Goal: Task Accomplishment & Management: Complete application form

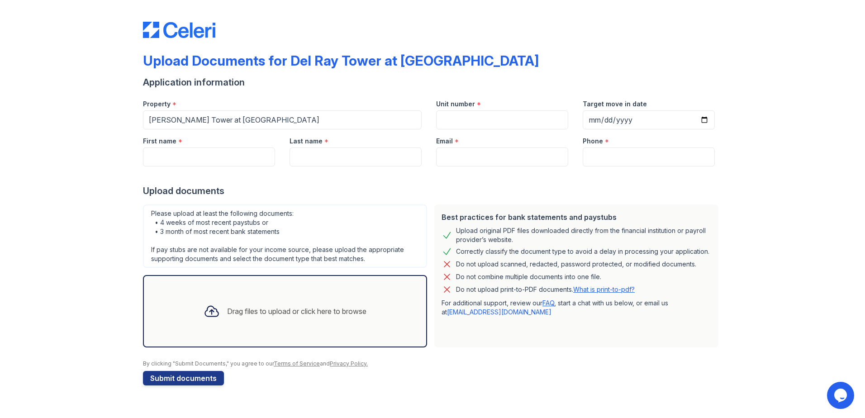
click at [292, 304] on div "Drag files to upload or click here to browse" at bounding box center [284, 311] width 177 height 31
click at [229, 319] on div "Drag files to upload or click here to browse" at bounding box center [284, 311] width 177 height 31
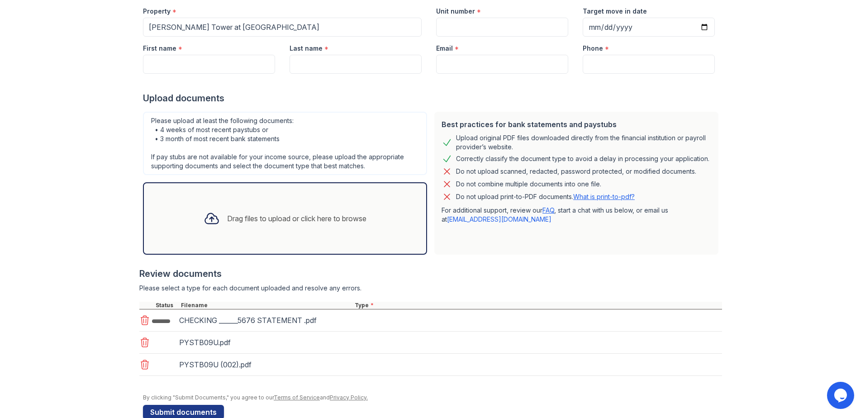
scroll to position [112, 0]
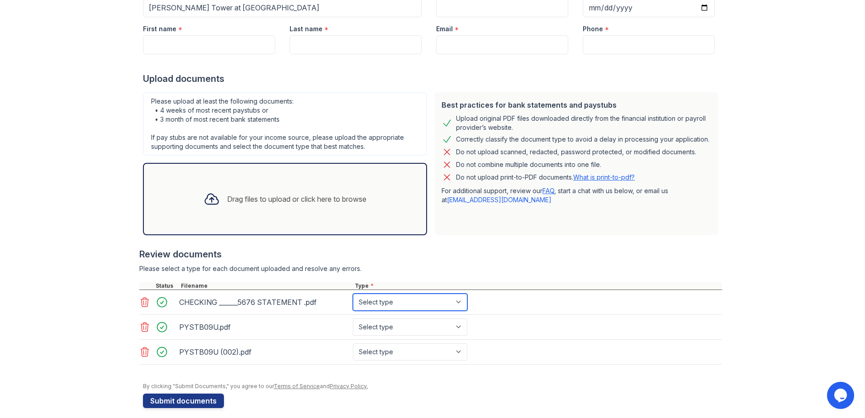
click at [392, 304] on select "Select type Paystub Bank Statement Offer Letter Tax Documents Benefit Award Let…" at bounding box center [410, 302] width 114 height 17
select select "bank_statement"
click at [353, 294] on select "Select type Paystub Bank Statement Offer Letter Tax Documents Benefit Award Let…" at bounding box center [410, 302] width 114 height 17
click at [395, 326] on select "Select type Paystub Bank Statement Offer Letter Tax Documents Benefit Award Let…" at bounding box center [410, 327] width 114 height 17
select select "paystub"
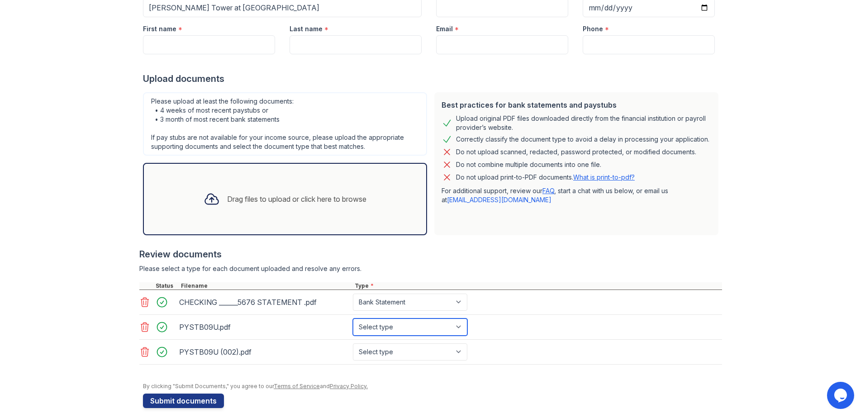
click at [353, 319] on select "Select type Paystub Bank Statement Offer Letter Tax Documents Benefit Award Let…" at bounding box center [410, 327] width 114 height 17
click at [404, 355] on select "Select type Paystub Bank Statement Offer Letter Tax Documents Benefit Award Let…" at bounding box center [410, 351] width 114 height 17
select select "paystub"
click at [353, 343] on select "Select type Paystub Bank Statement Offer Letter Tax Documents Benefit Award Let…" at bounding box center [410, 351] width 114 height 17
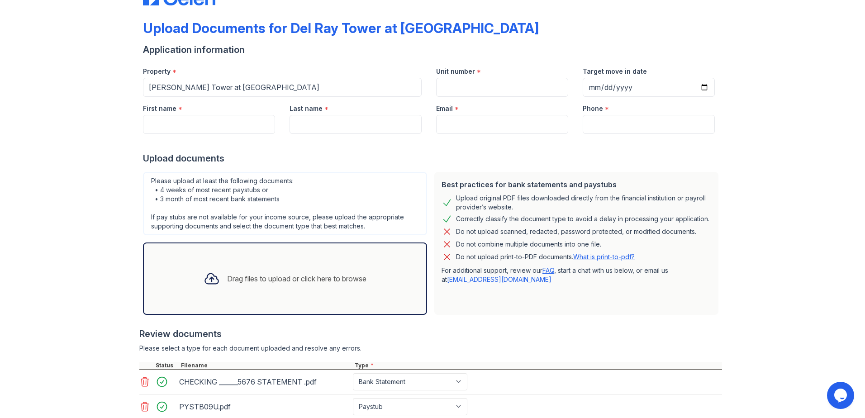
scroll to position [0, 0]
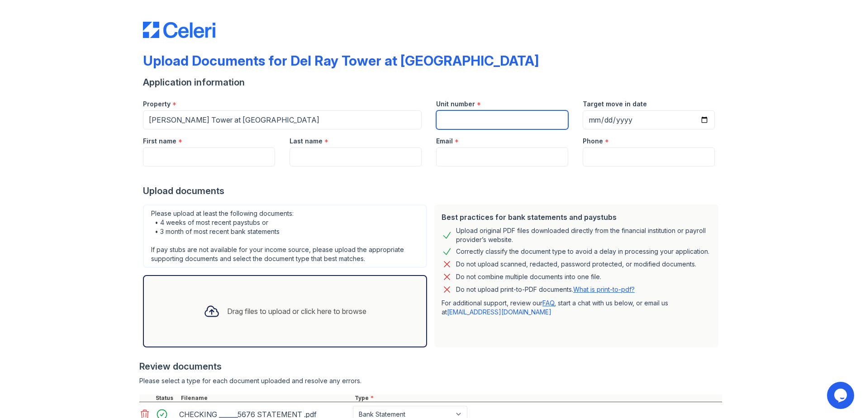
click at [468, 126] on input "Unit number" at bounding box center [502, 119] width 132 height 19
type input "0101"
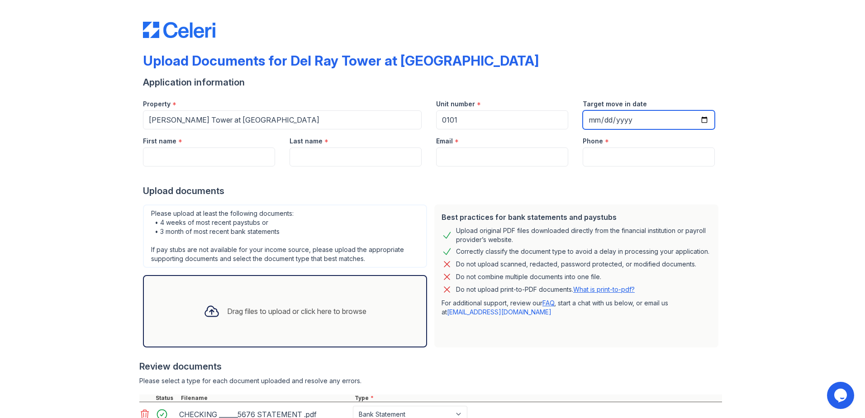
click at [700, 119] on input "Target move in date" at bounding box center [649, 119] width 132 height 19
type input "[DATE]"
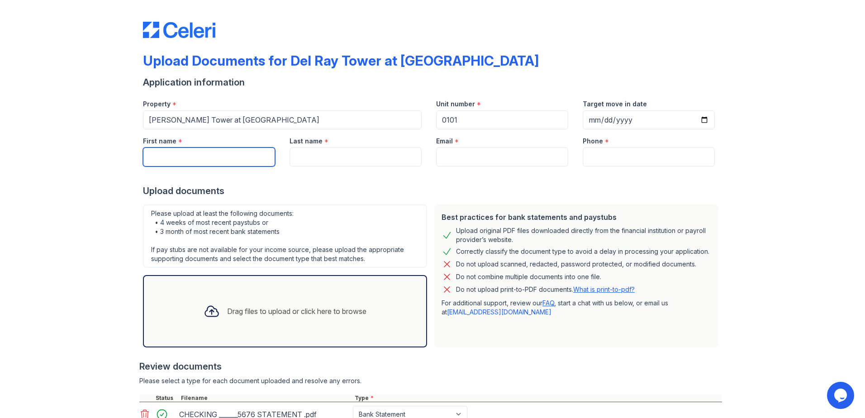
click at [192, 156] on input "First name" at bounding box center [209, 157] width 132 height 19
type input "[PERSON_NAME]"
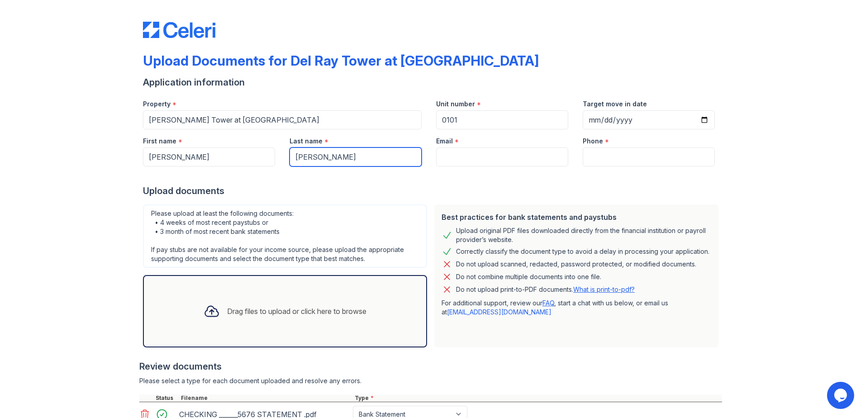
type input "[PERSON_NAME]"
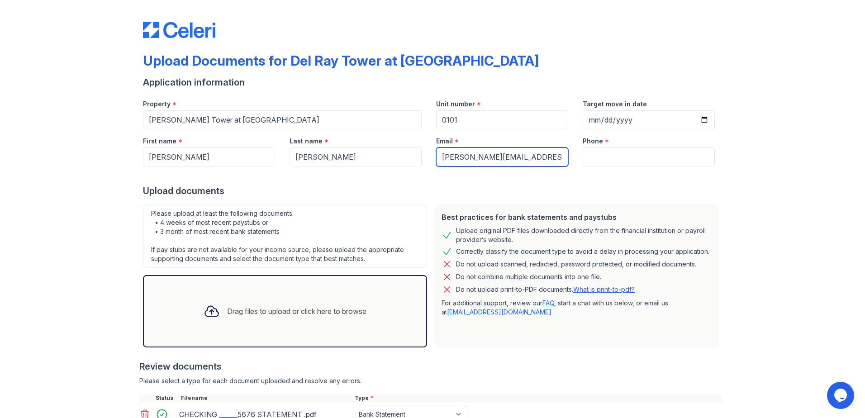
type input "[PERSON_NAME][EMAIL_ADDRESS][DOMAIN_NAME]"
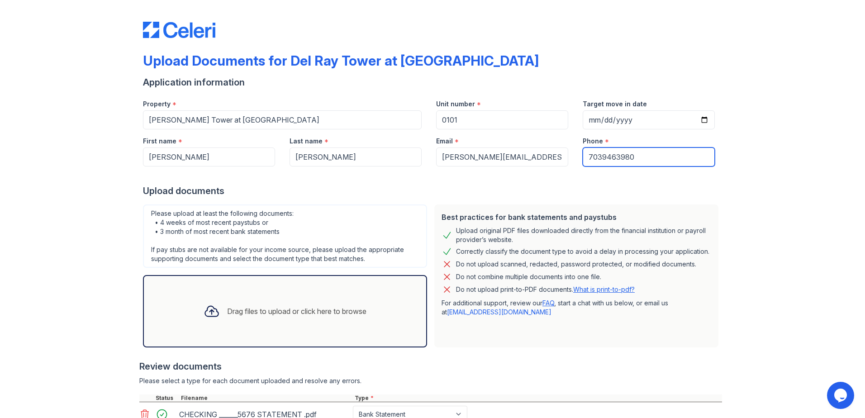
type input "7039463980"
click at [341, 191] on div "Upload documents" at bounding box center [432, 191] width 579 height 13
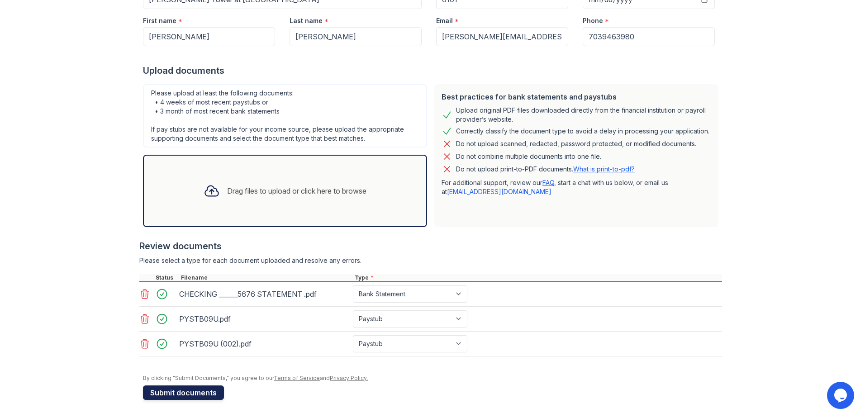
click at [174, 393] on button "Submit documents" at bounding box center [183, 393] width 81 height 14
